Goal: Information Seeking & Learning: Check status

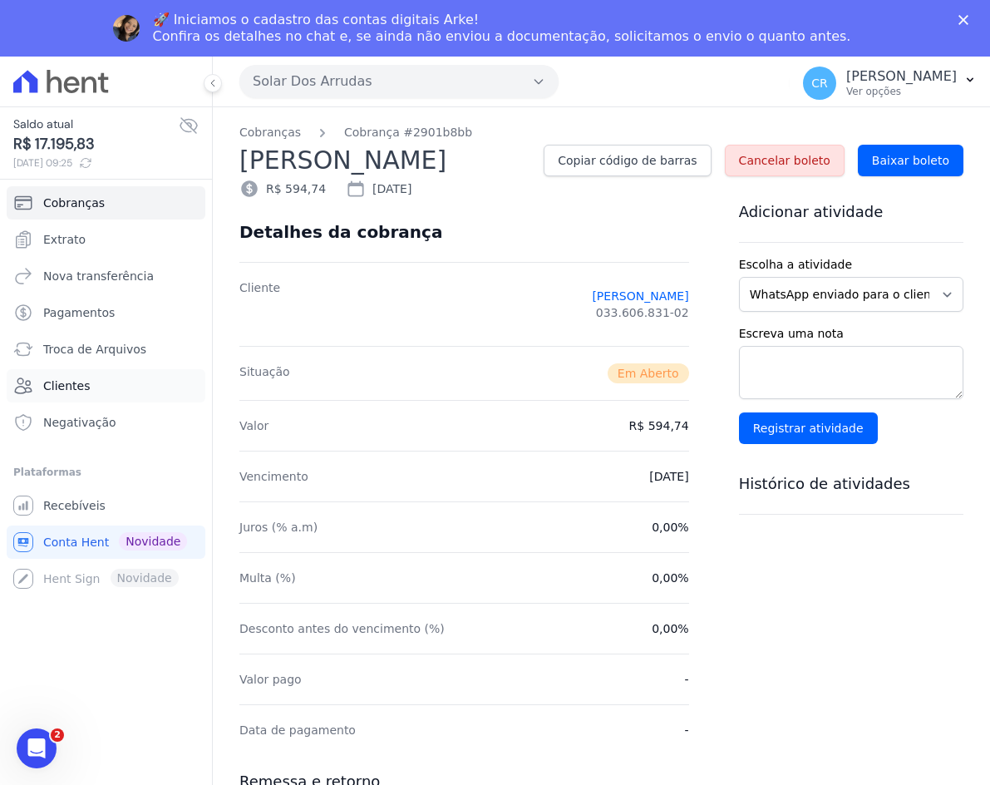
click at [58, 378] on span "Clientes" at bounding box center [66, 386] width 47 height 17
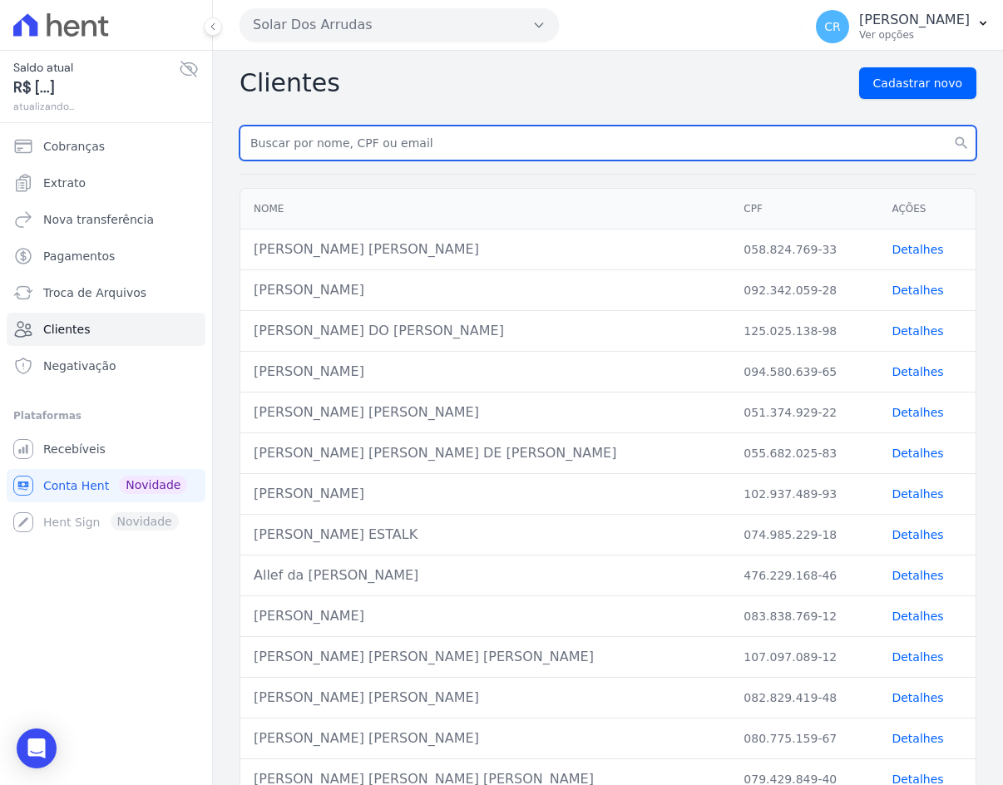
click at [343, 139] on input "text" at bounding box center [608, 143] width 737 height 35
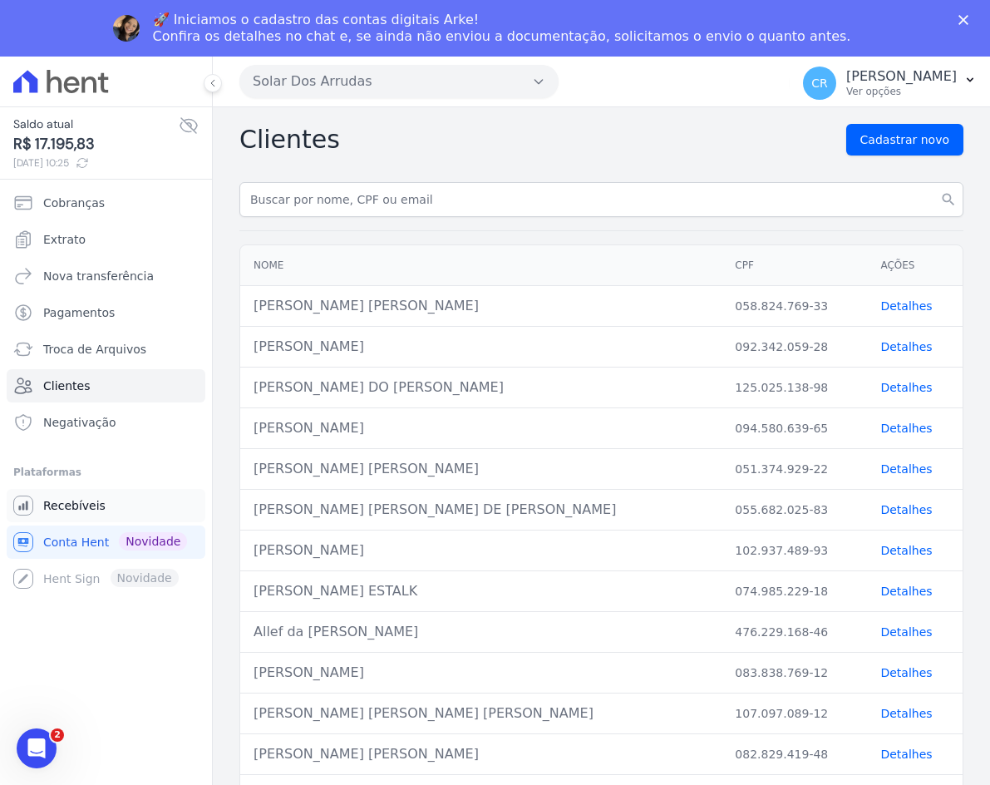
click at [69, 509] on span "Recebíveis" at bounding box center [74, 505] width 62 height 17
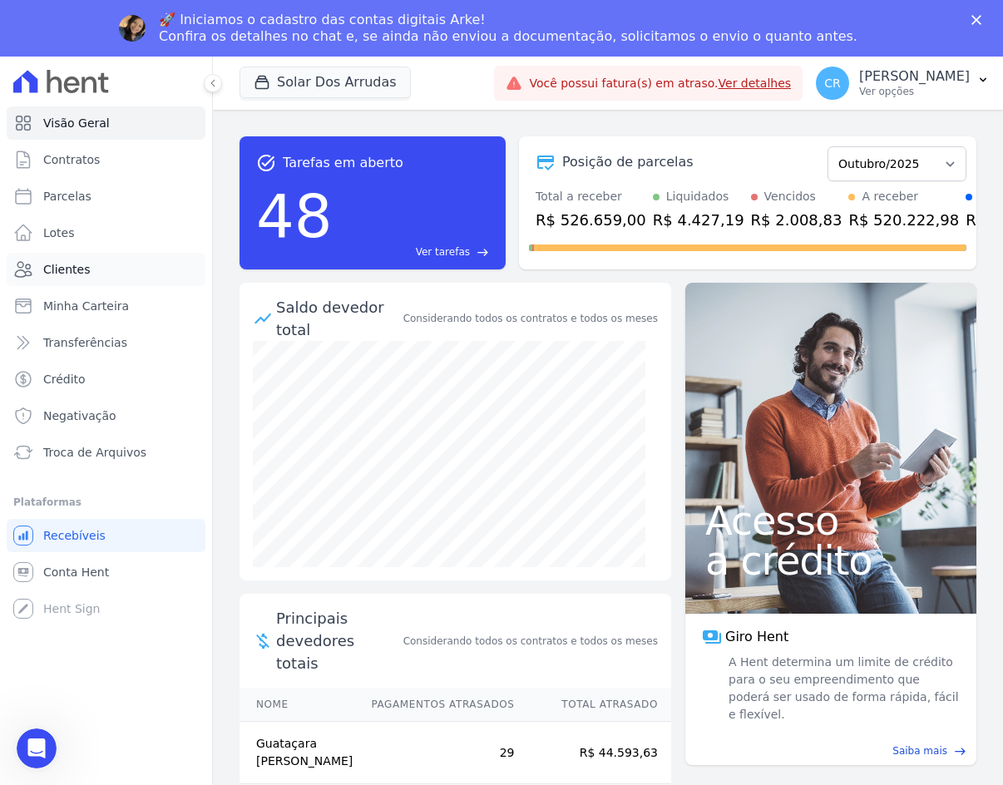
click at [78, 263] on span "Clientes" at bounding box center [66, 269] width 47 height 17
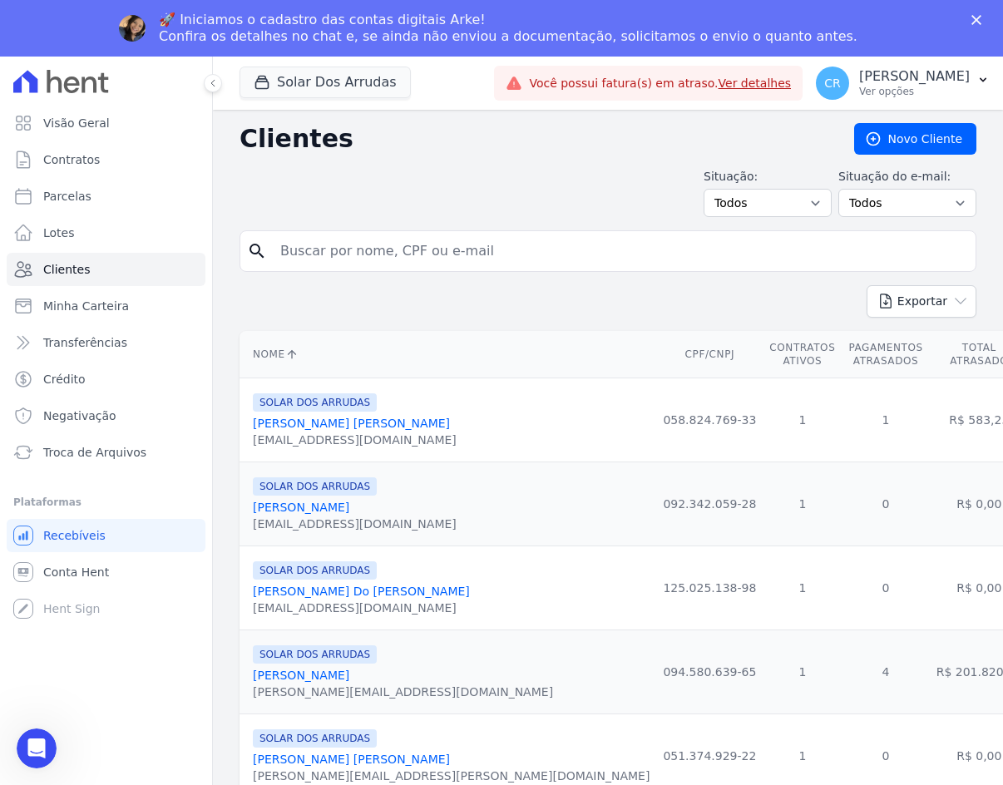
click at [352, 254] on input "search" at bounding box center [619, 251] width 699 height 33
type input "bruna car"
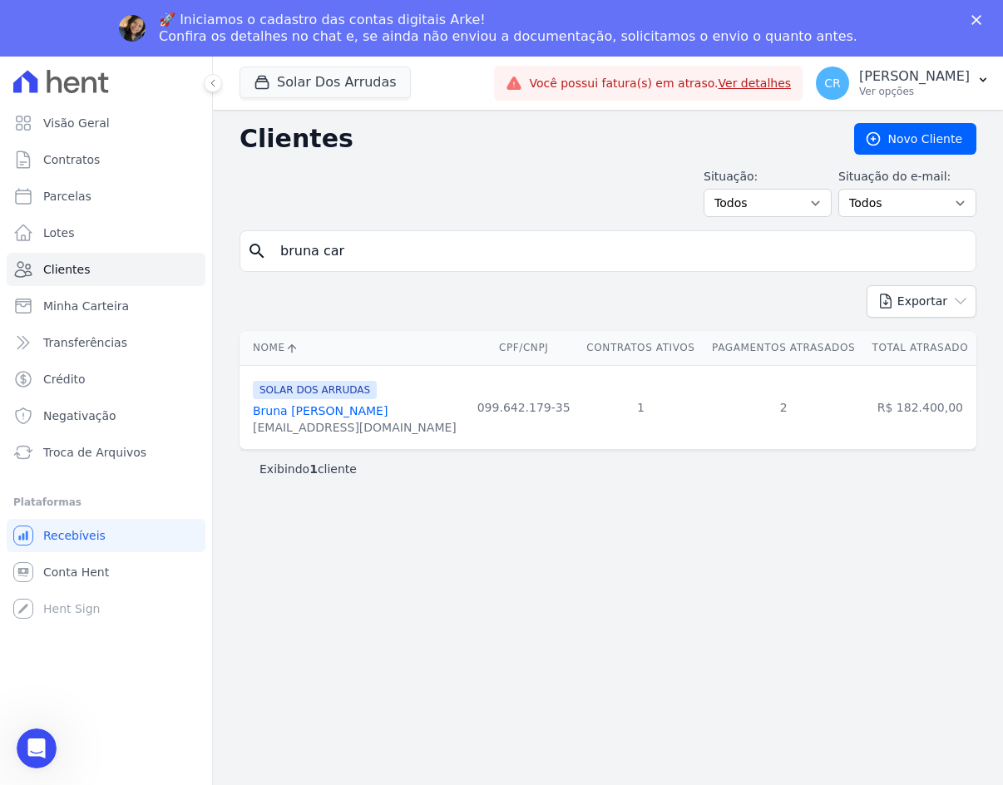
click at [305, 412] on link "Bruna [PERSON_NAME]" at bounding box center [320, 410] width 135 height 13
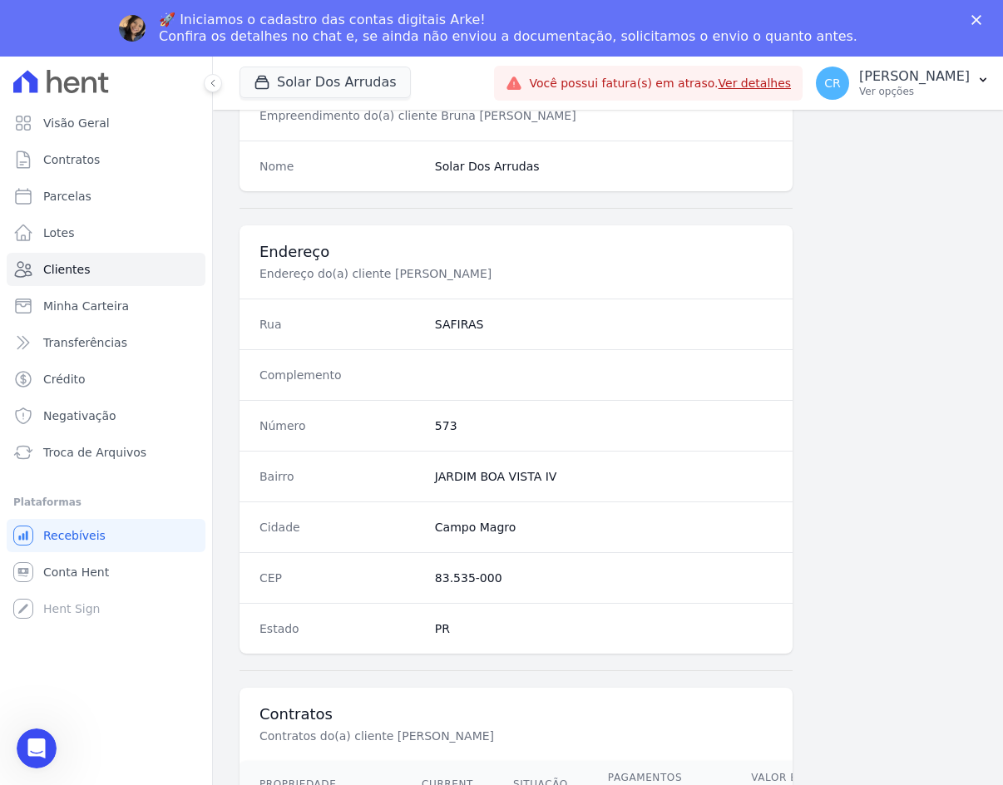
scroll to position [797, 0]
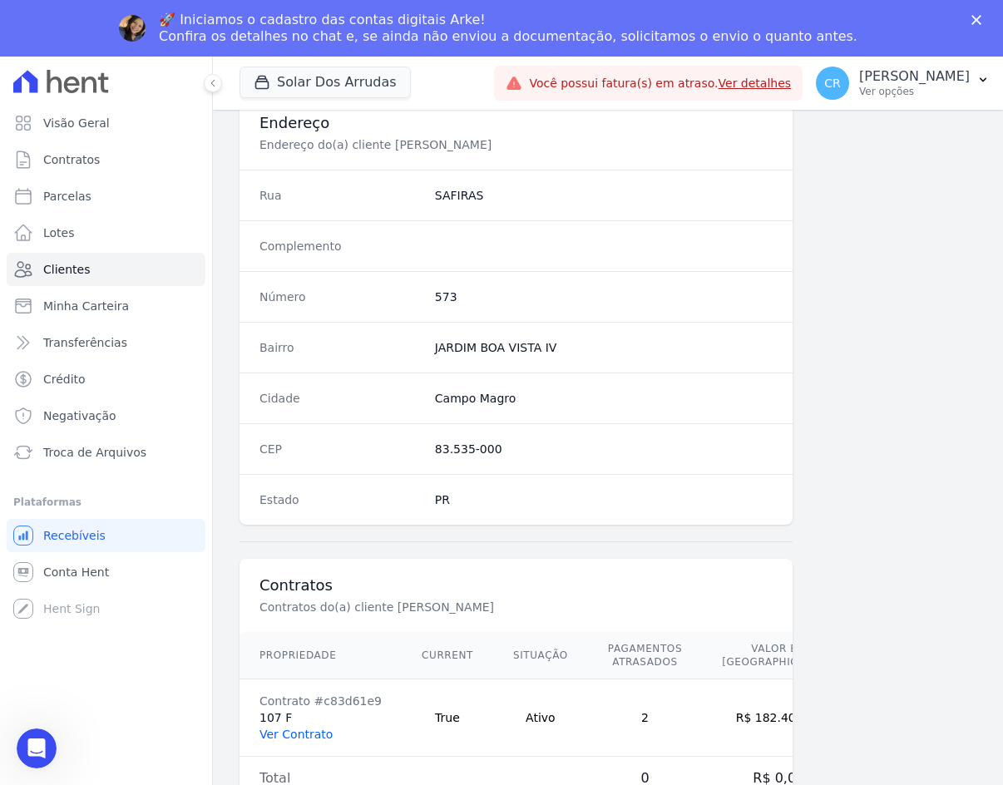
click at [297, 728] on link "Ver Contrato" at bounding box center [295, 734] width 73 height 13
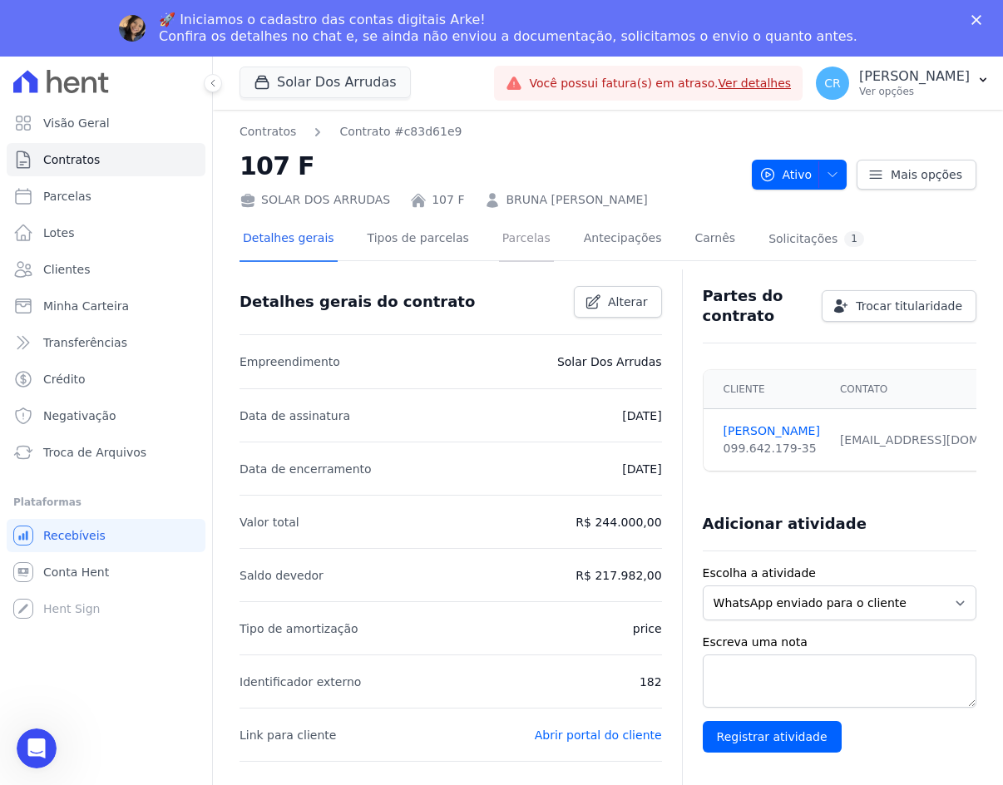
click at [517, 235] on link "Parcelas" at bounding box center [526, 240] width 55 height 44
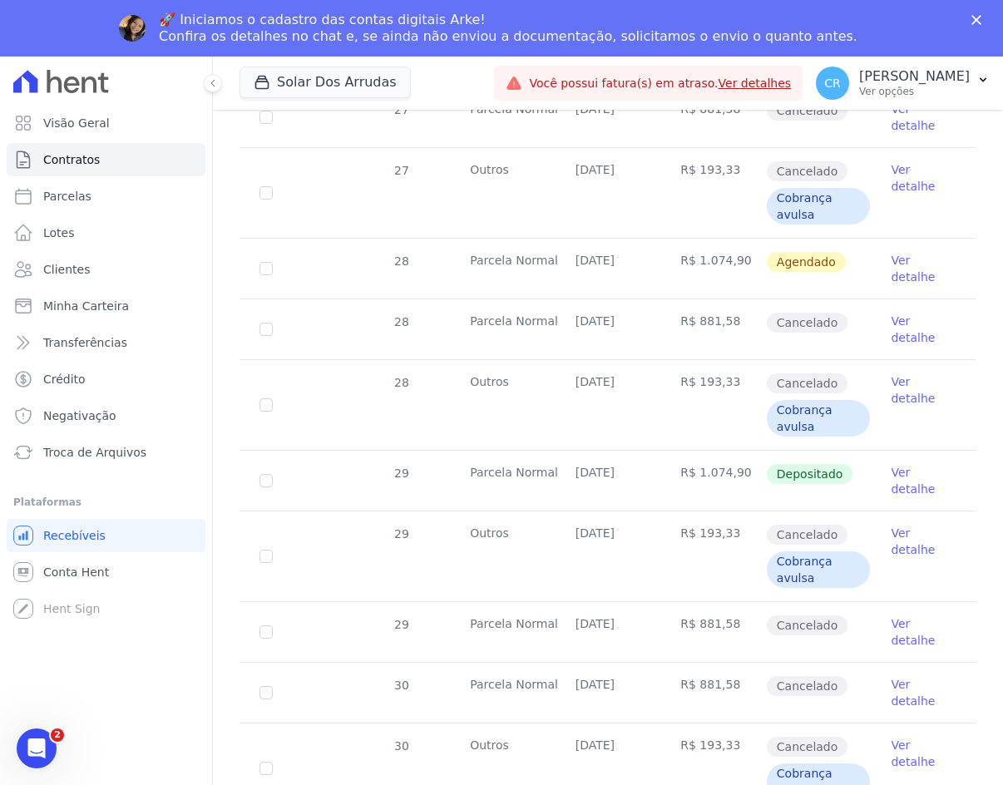
scroll to position [1746, 0]
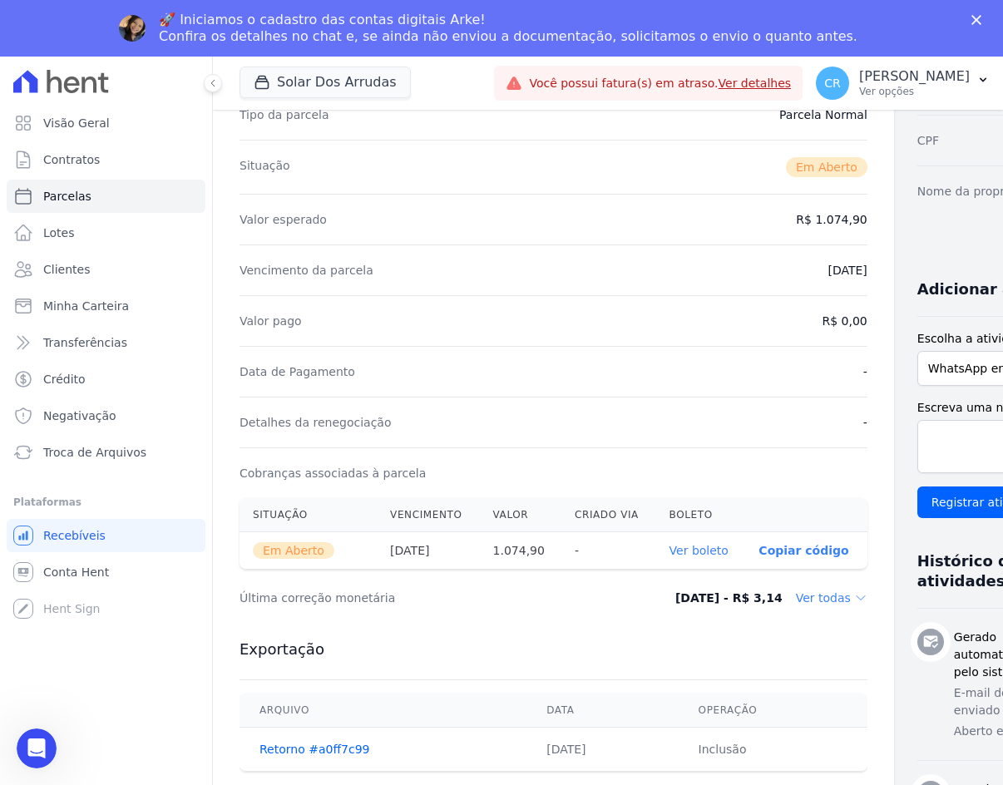
scroll to position [249, 0]
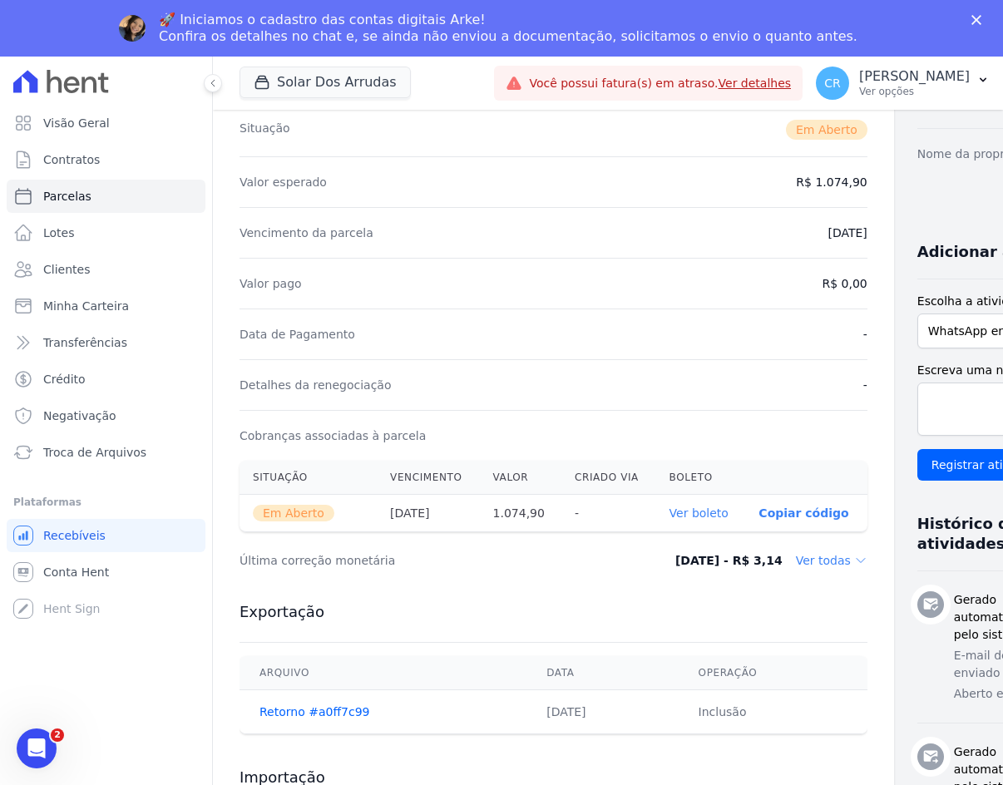
click at [758, 514] on p "Copiar código" at bounding box center [803, 512] width 90 height 13
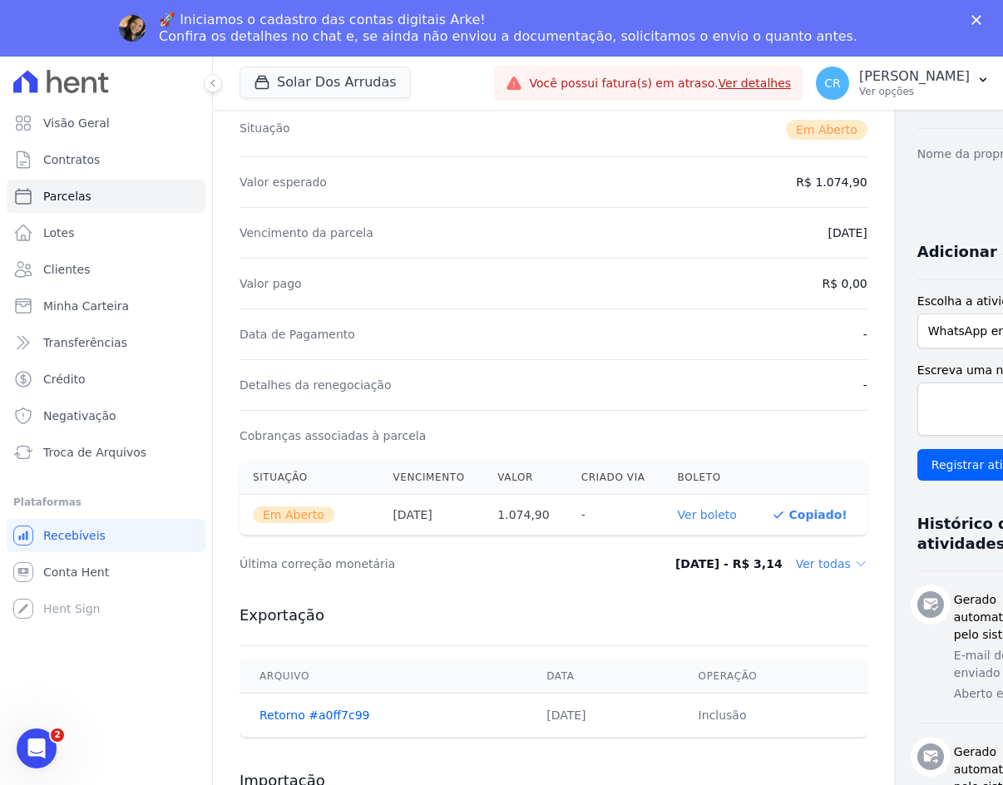
click at [678, 511] on link "Ver boleto" at bounding box center [707, 514] width 59 height 13
